Goal: Contribute content

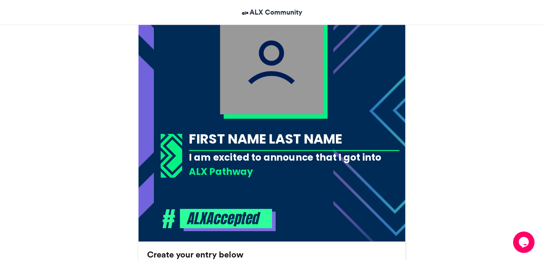
click at [296, 152] on div "I am excited to announce that I got into the" at bounding box center [294, 164] width 210 height 26
click at [310, 135] on div "FIRST NAME LAST NAME" at bounding box center [294, 138] width 210 height 19
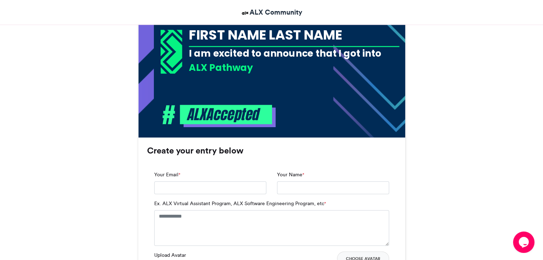
scroll to position [354, 0]
click at [241, 186] on input "Your Email *" at bounding box center [210, 188] width 112 height 13
type input "**********"
click at [296, 183] on input "Your Name *" at bounding box center [333, 188] width 112 height 13
type input "**********"
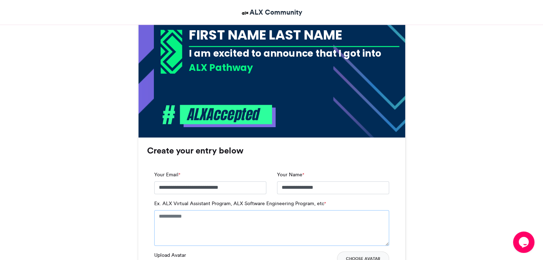
click at [215, 235] on textarea "Ex. ALX Virtual Assistant Program, ALX Software Engineering Program, etc *" at bounding box center [271, 228] width 235 height 36
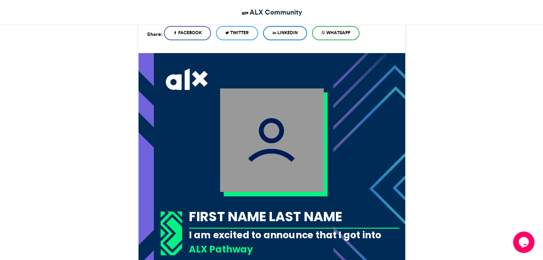
scroll to position [168, 0]
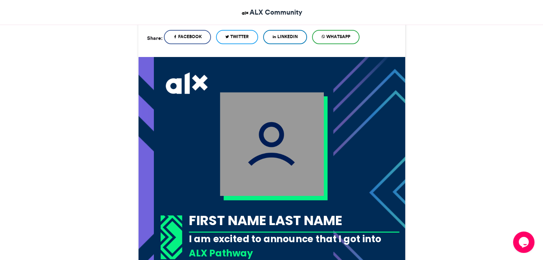
click at [248, 176] on img at bounding box center [272, 144] width 104 height 104
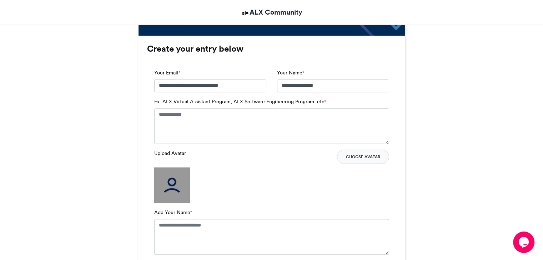
scroll to position [456, 0]
click at [173, 180] on img at bounding box center [172, 185] width 36 height 36
click at [177, 183] on img at bounding box center [172, 185] width 36 height 36
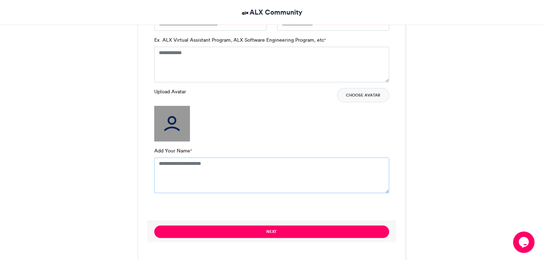
click at [184, 170] on textarea "Add Your Name *" at bounding box center [271, 176] width 235 height 36
click at [197, 166] on textarea "Add Your Name *" at bounding box center [271, 176] width 235 height 36
type textarea "*"
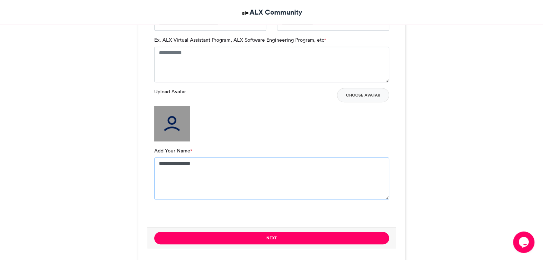
type textarea "**********"
click at [277, 69] on textarea "Ex. ALX Virtual Assistant Program, ALX Software Engineering Program, etc *" at bounding box center [271, 65] width 235 height 36
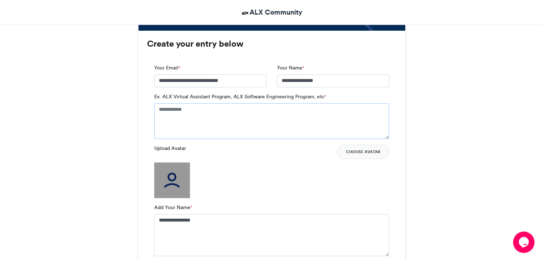
scroll to position [459, 0]
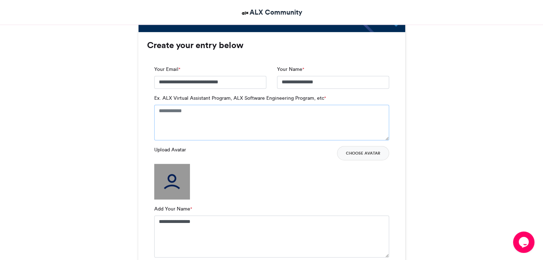
click at [248, 107] on textarea "Ex. ALX Virtual Assistant Program, ALX Software Engineering Program, etc *" at bounding box center [271, 123] width 235 height 36
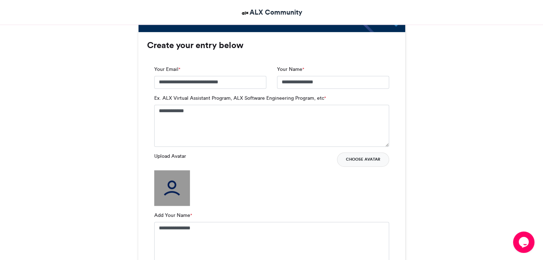
click at [377, 160] on button "Choose Avatar" at bounding box center [363, 160] width 52 height 14
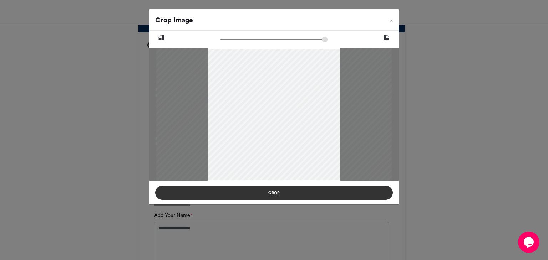
click at [335, 190] on button "Crop" at bounding box center [274, 193] width 238 height 14
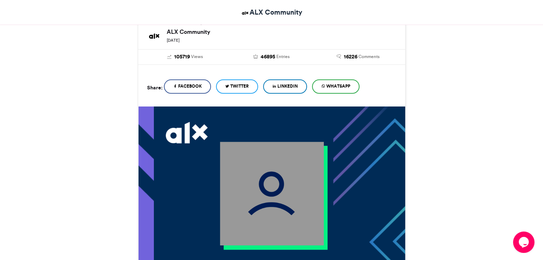
scroll to position [117, 0]
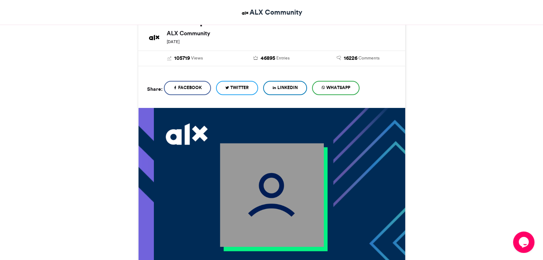
click at [265, 217] on img at bounding box center [272, 195] width 104 height 104
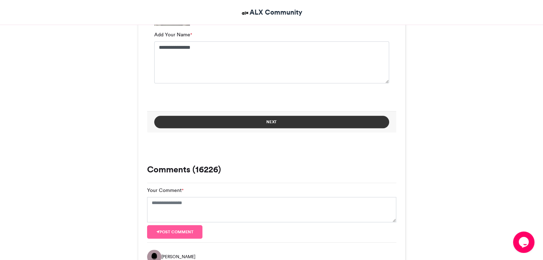
scroll to position [641, 0]
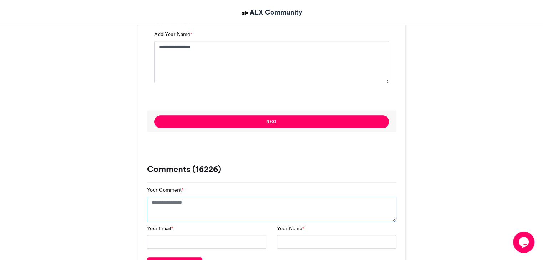
click at [231, 213] on textarea "Your Comment *" at bounding box center [271, 210] width 249 height 26
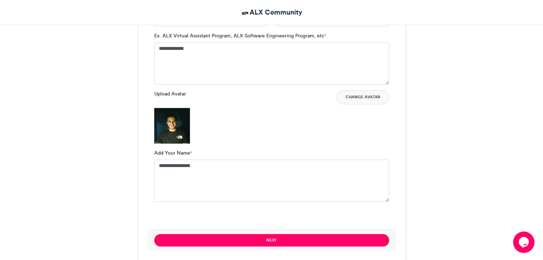
scroll to position [528, 0]
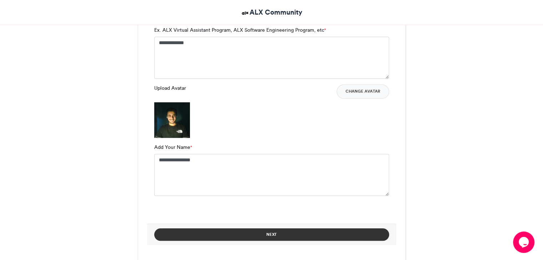
drag, startPoint x: 243, startPoint y: 237, endPoint x: 229, endPoint y: 229, distance: 15.7
click at [229, 229] on button "Next" at bounding box center [271, 235] width 235 height 12
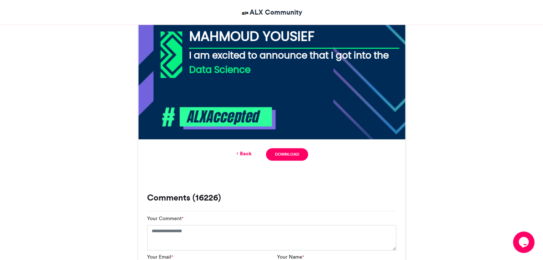
scroll to position [352, 0]
click at [247, 151] on link "Back" at bounding box center [243, 154] width 17 height 7
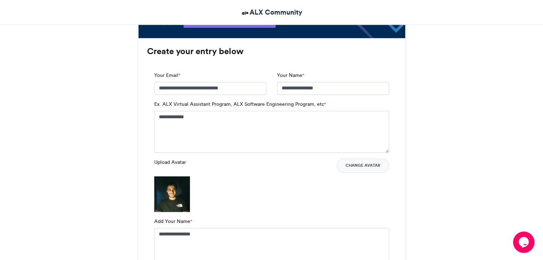
scroll to position [451, 0]
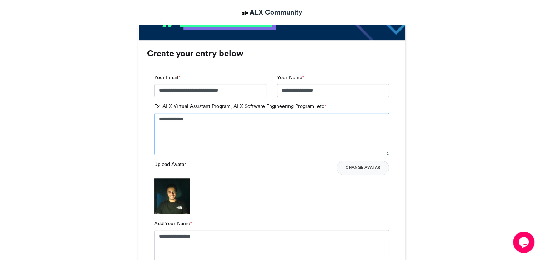
click at [250, 129] on textarea "**********" at bounding box center [271, 134] width 235 height 42
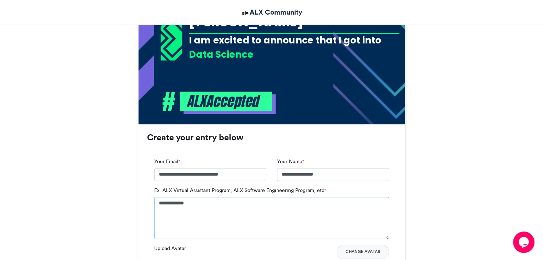
scroll to position [369, 0]
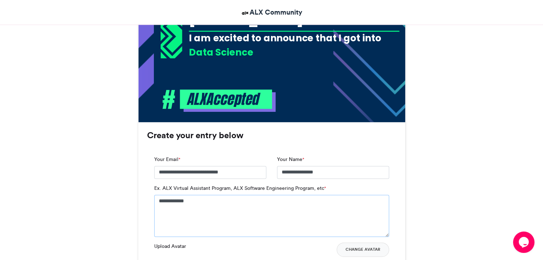
click at [159, 199] on textarea "**********" at bounding box center [271, 216] width 235 height 42
click at [205, 202] on textarea "**********" at bounding box center [271, 216] width 235 height 42
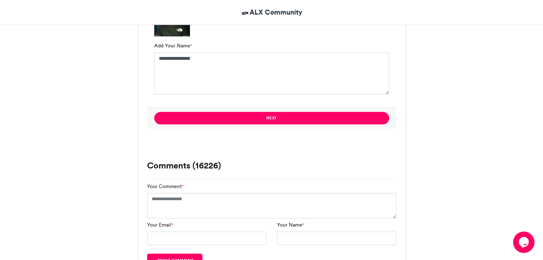
scroll to position [630, 0]
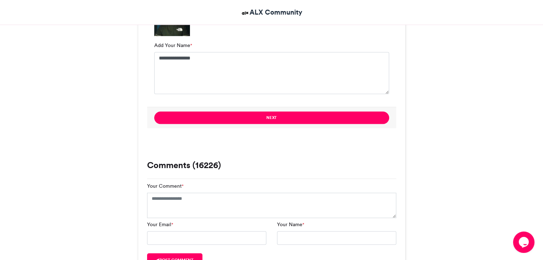
type textarea "**********"
click at [245, 203] on textarea "Your Comment *" at bounding box center [271, 206] width 249 height 26
type textarea "*"
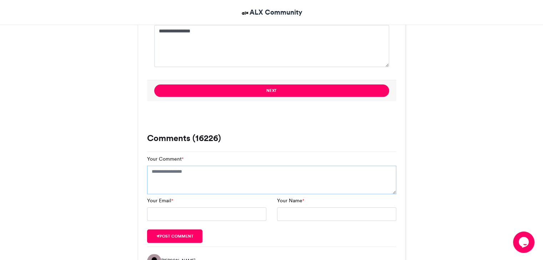
scroll to position [663, 0]
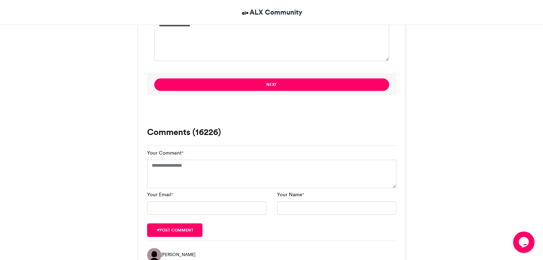
click at [273, 156] on div "Your Comment *" at bounding box center [271, 168] width 249 height 39
click at [269, 166] on textarea "Your Comment *" at bounding box center [271, 174] width 249 height 29
click at [230, 162] on textarea "**********" at bounding box center [271, 174] width 249 height 29
type textarea "*"
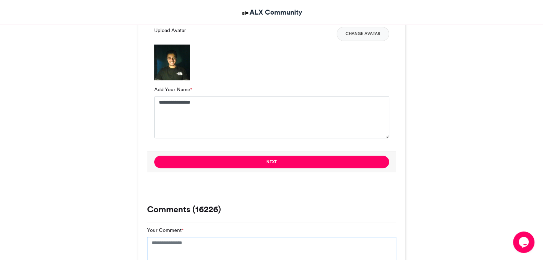
scroll to position [543, 0]
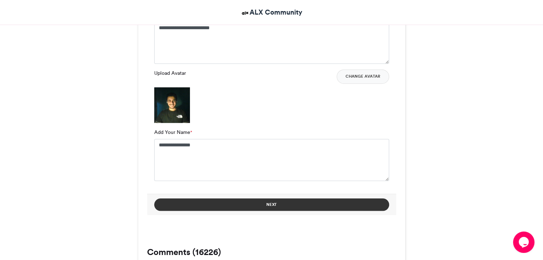
click at [261, 200] on button "Next" at bounding box center [271, 205] width 235 height 12
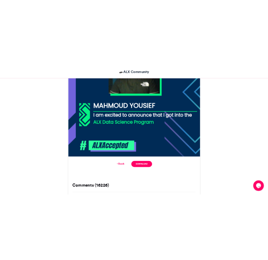
scroll to position [308, 0]
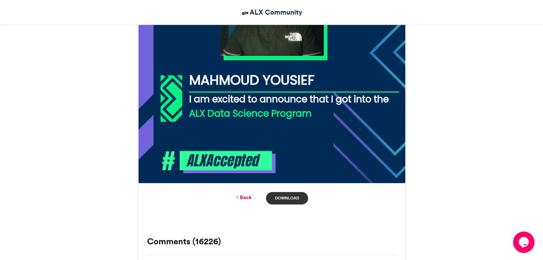
click at [291, 200] on link "Download" at bounding box center [287, 198] width 42 height 12
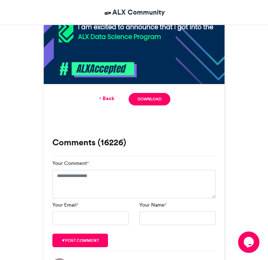
scroll to position [331, 0]
click at [73, 183] on textarea "Your Comment *" at bounding box center [133, 184] width 163 height 29
type textarea "*"
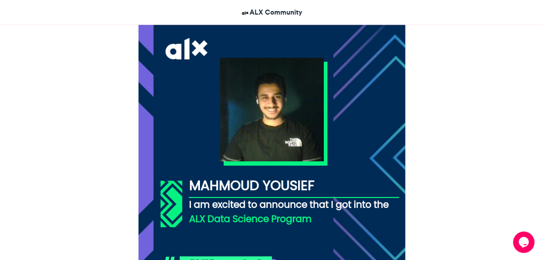
scroll to position [202, 0]
